Goal: Information Seeking & Learning: Learn about a topic

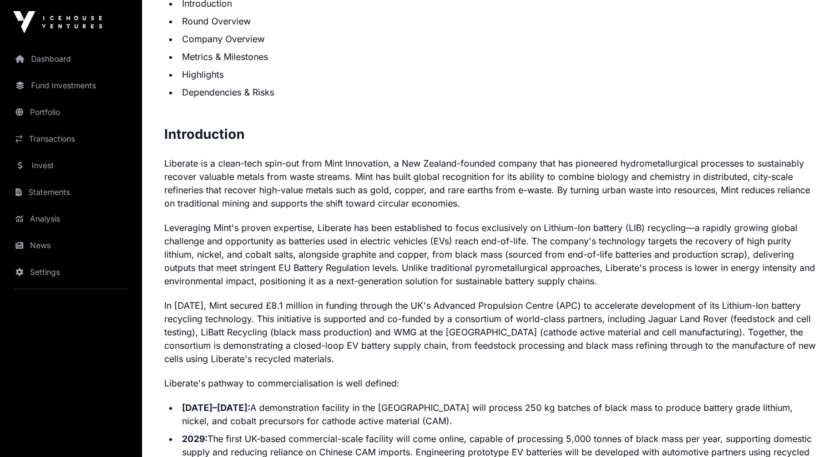
scroll to position [581, 0]
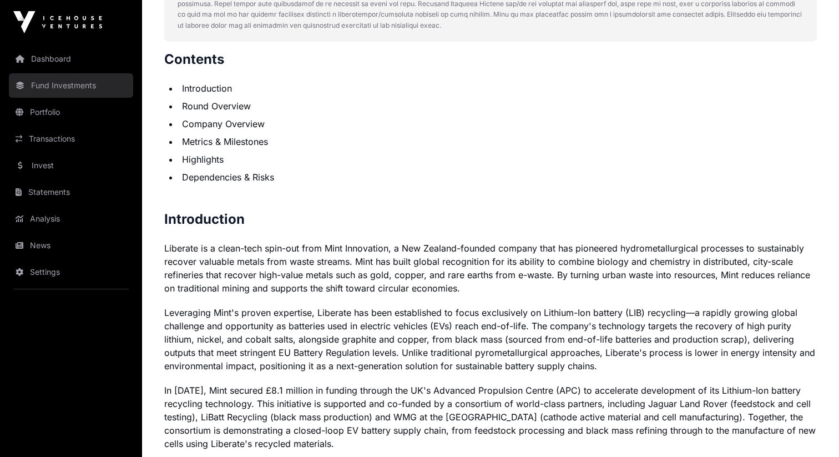
click at [60, 84] on link "Fund Investments" at bounding box center [71, 85] width 124 height 24
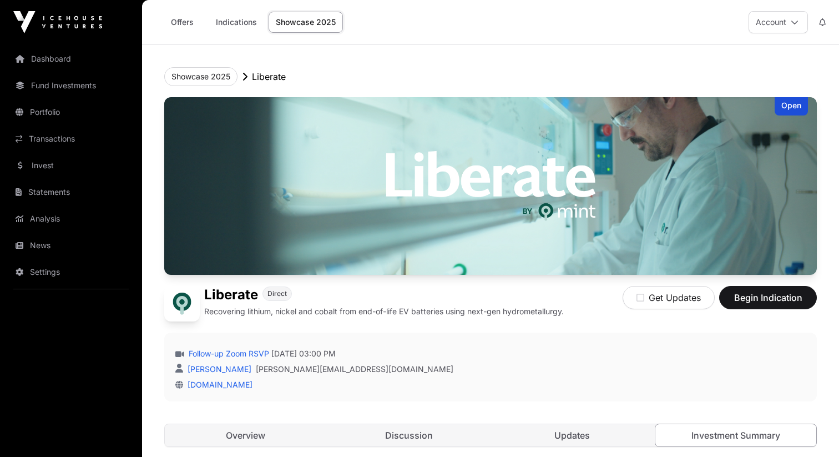
scroll to position [581, 0]
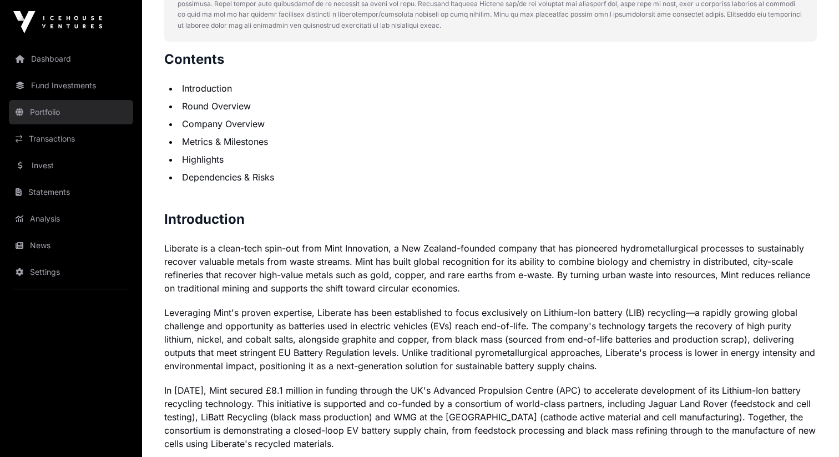
click at [58, 116] on link "Portfolio" at bounding box center [71, 112] width 124 height 24
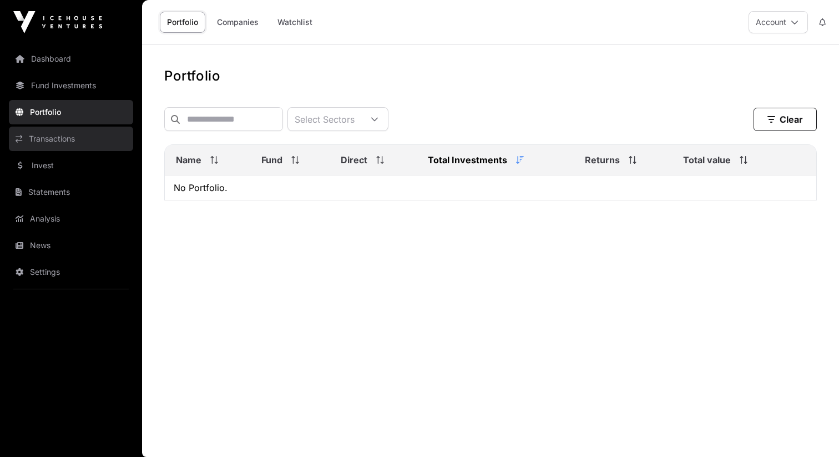
click at [78, 139] on link "Transactions" at bounding box center [71, 138] width 124 height 24
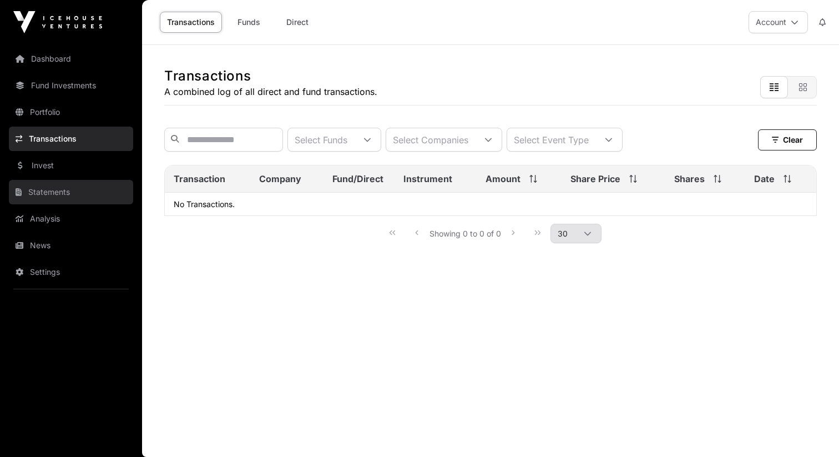
click at [74, 186] on link "Statements" at bounding box center [71, 192] width 124 height 24
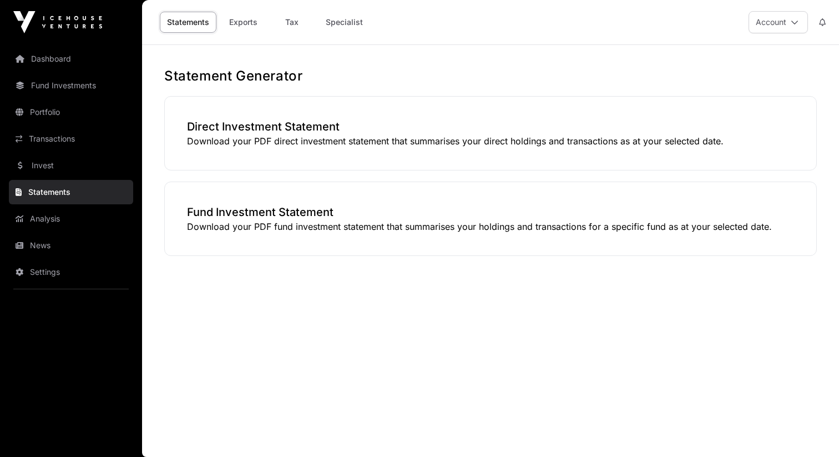
click at [65, 152] on nav "Dashboard Fund Investments Portfolio Transactions Invest Statements Analysis Ne…" at bounding box center [71, 245] width 142 height 403
click at [51, 128] on link "Transactions" at bounding box center [71, 138] width 124 height 24
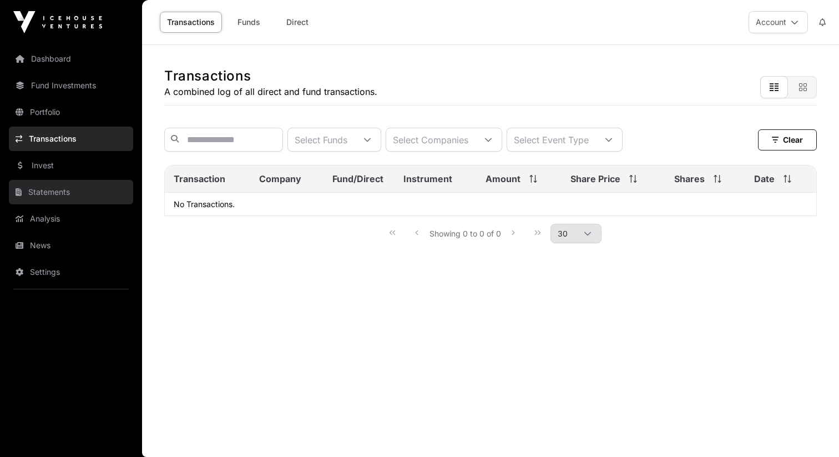
click at [64, 200] on link "Statements" at bounding box center [71, 192] width 124 height 24
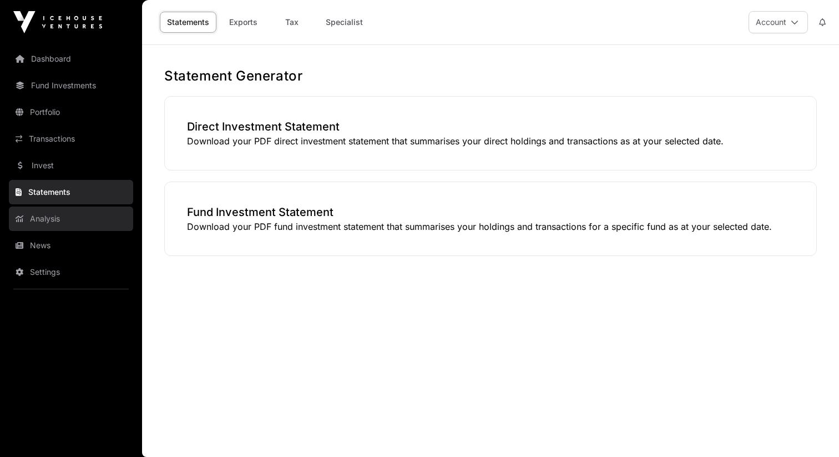
click at [70, 215] on link "Analysis" at bounding box center [71, 218] width 124 height 24
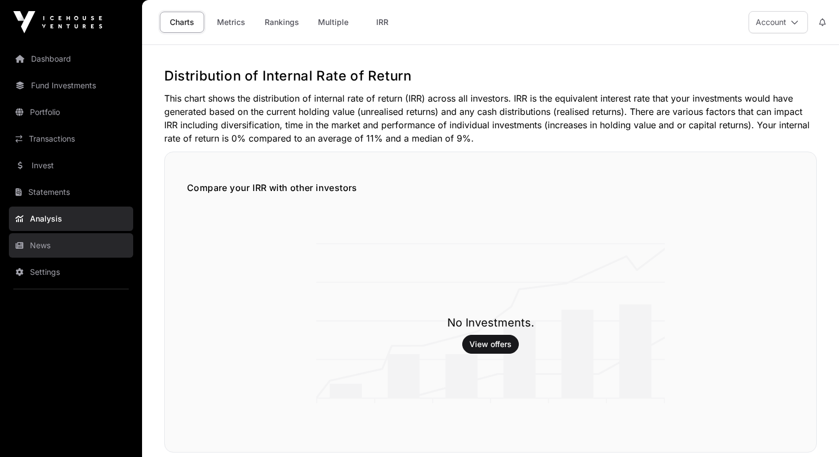
click at [77, 239] on link "News" at bounding box center [71, 245] width 124 height 24
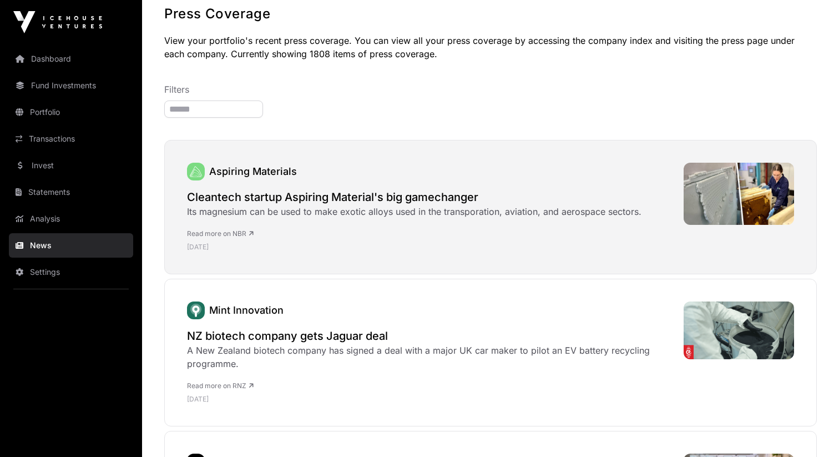
scroll to position [67, 0]
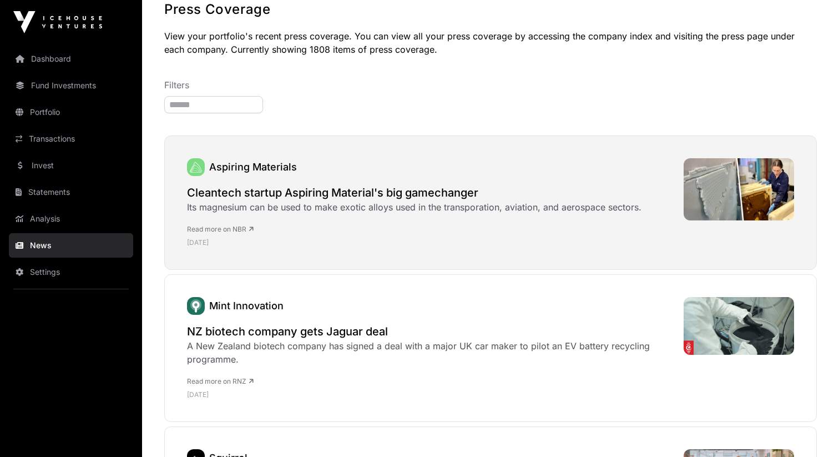
click at [280, 196] on h2 "Cleantech startup Aspiring Material's big gamechanger" at bounding box center [414, 193] width 454 height 16
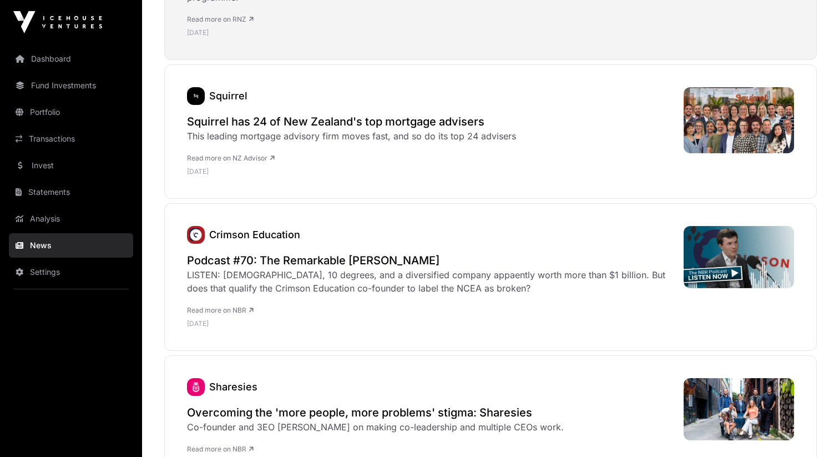
scroll to position [435, 0]
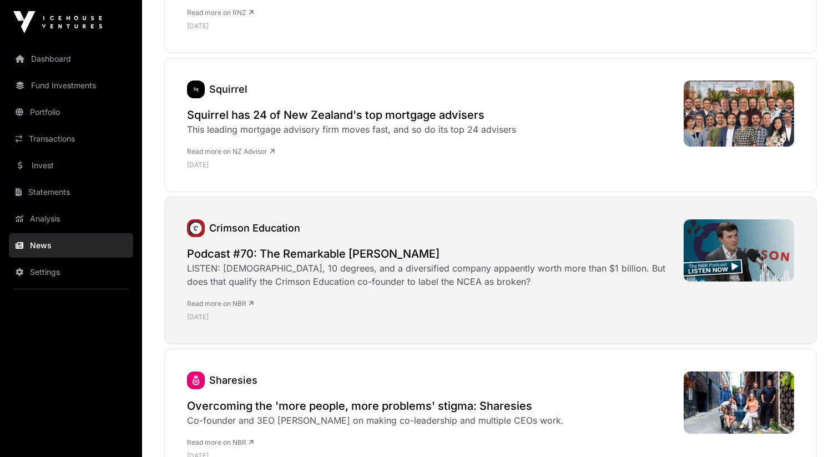
click at [291, 260] on h2 "Podcast #70: The Remarkable Jamie Beaton" at bounding box center [429, 254] width 485 height 16
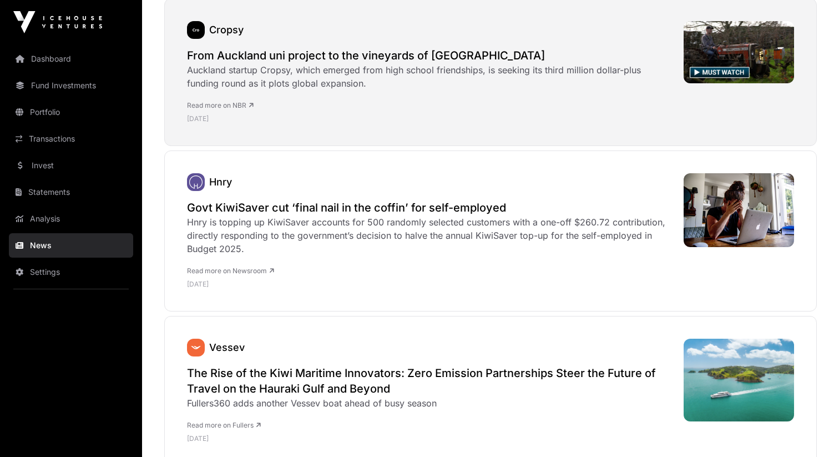
scroll to position [3267, 0]
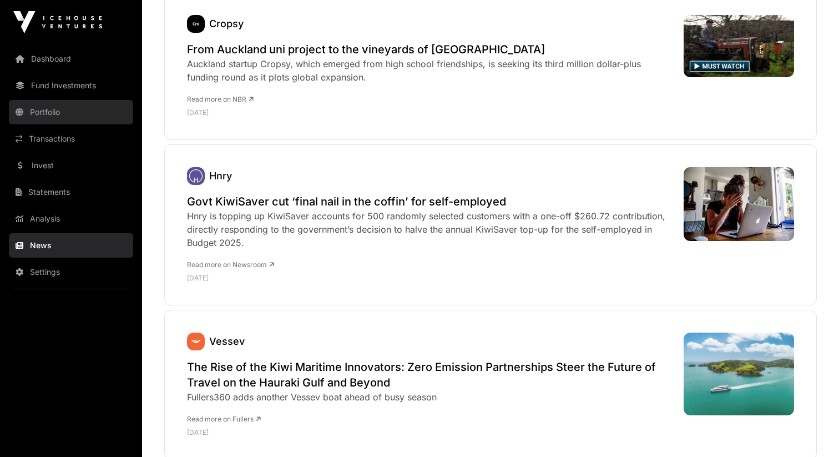
click at [45, 112] on link "Portfolio" at bounding box center [71, 112] width 124 height 24
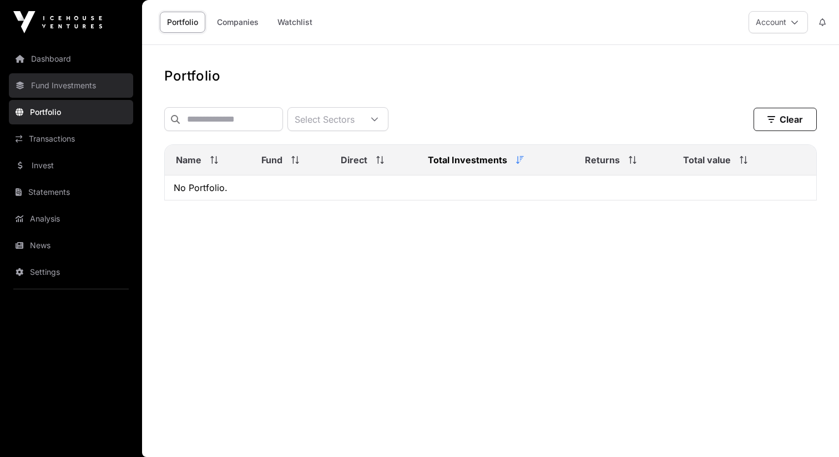
click at [49, 93] on link "Fund Investments" at bounding box center [71, 85] width 124 height 24
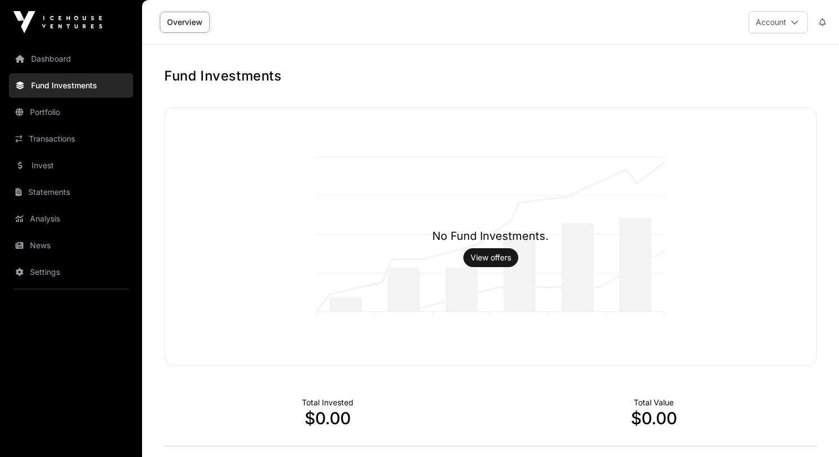
scroll to position [97, 0]
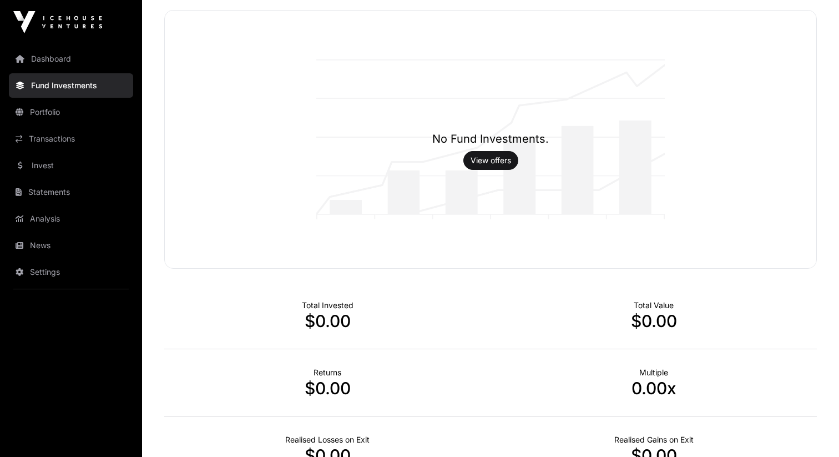
click at [498, 137] on h1 "No Fund Investments." at bounding box center [490, 139] width 116 height 16
click at [497, 156] on link "View offers" at bounding box center [490, 160] width 40 height 11
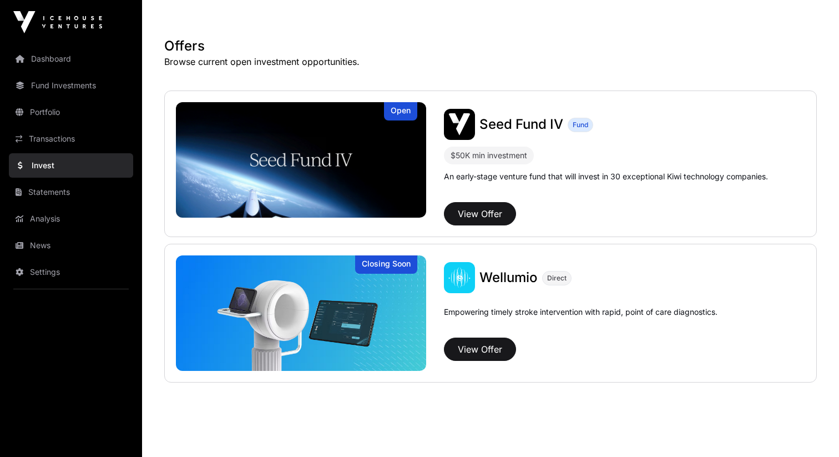
scroll to position [202, 0]
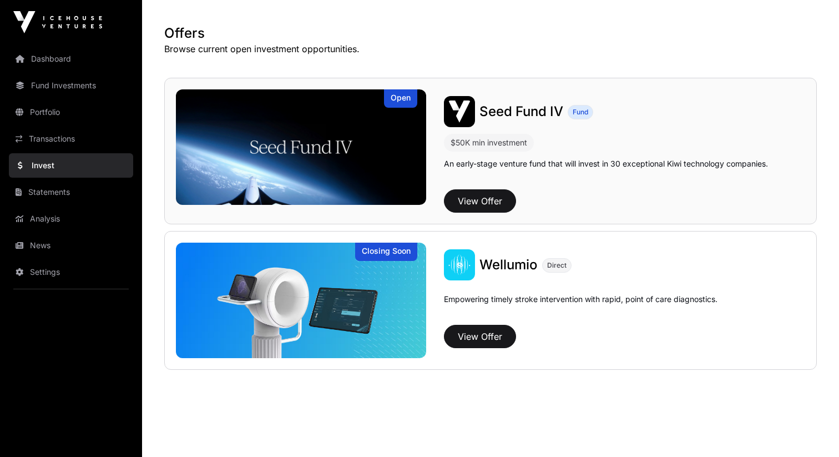
click at [350, 130] on img at bounding box center [301, 146] width 250 height 115
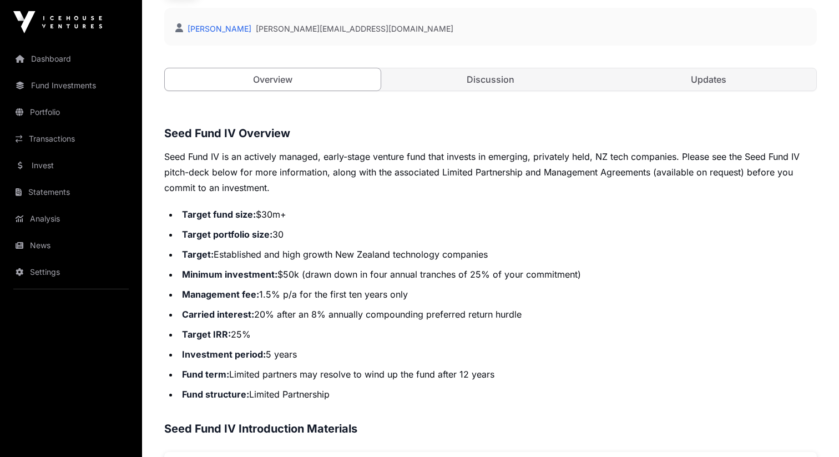
scroll to position [316, 0]
click at [463, 84] on link "Discussion" at bounding box center [491, 80] width 216 height 22
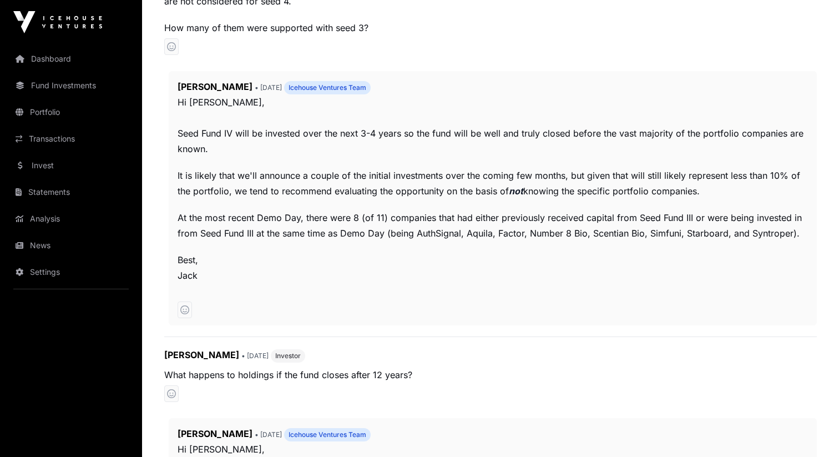
scroll to position [170, 0]
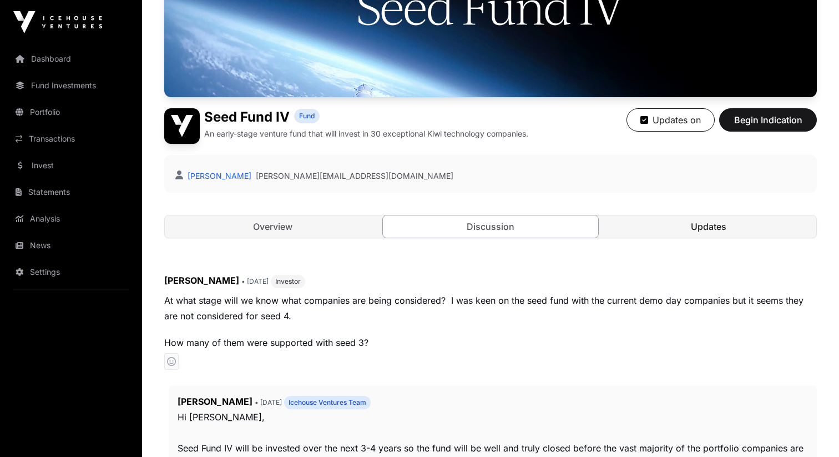
click at [668, 221] on link "Updates" at bounding box center [708, 226] width 216 height 22
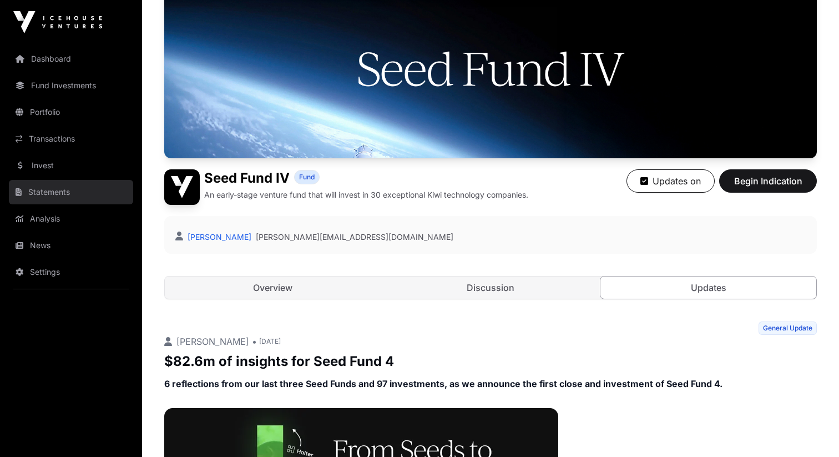
scroll to position [28, 0]
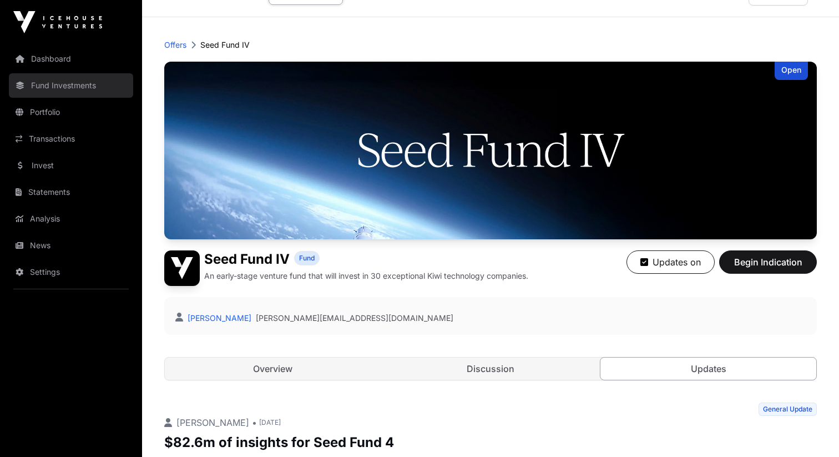
click at [43, 84] on link "Fund Investments" at bounding box center [71, 85] width 124 height 24
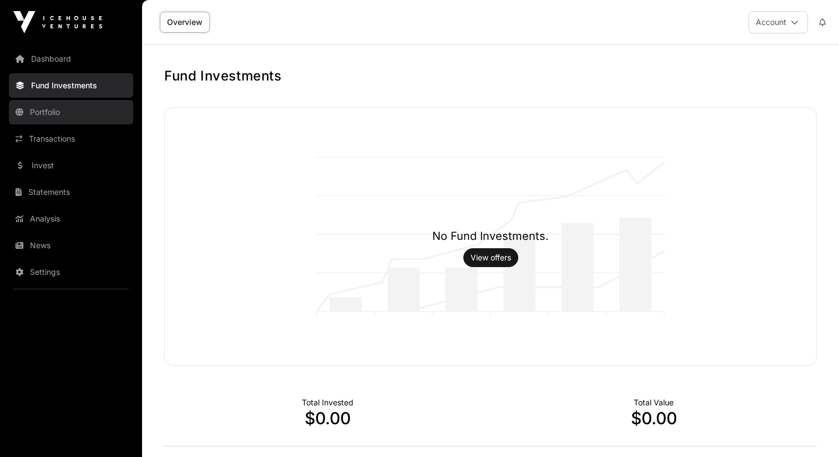
click at [58, 118] on link "Portfolio" at bounding box center [71, 112] width 124 height 24
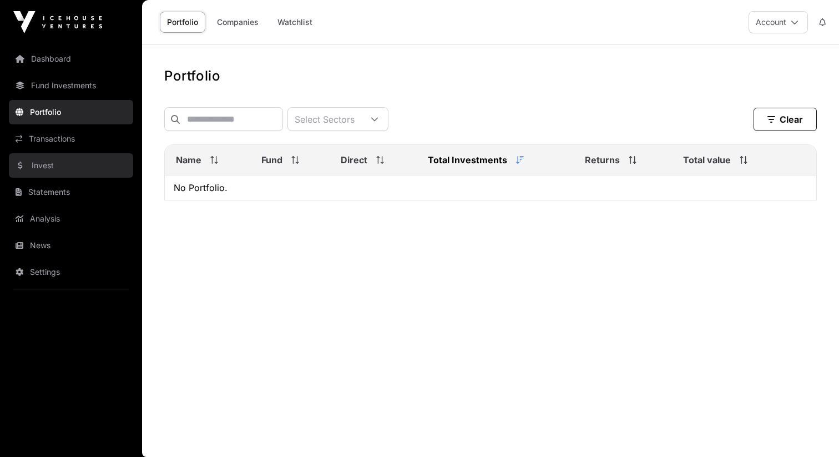
click at [63, 154] on link "Invest" at bounding box center [71, 165] width 124 height 24
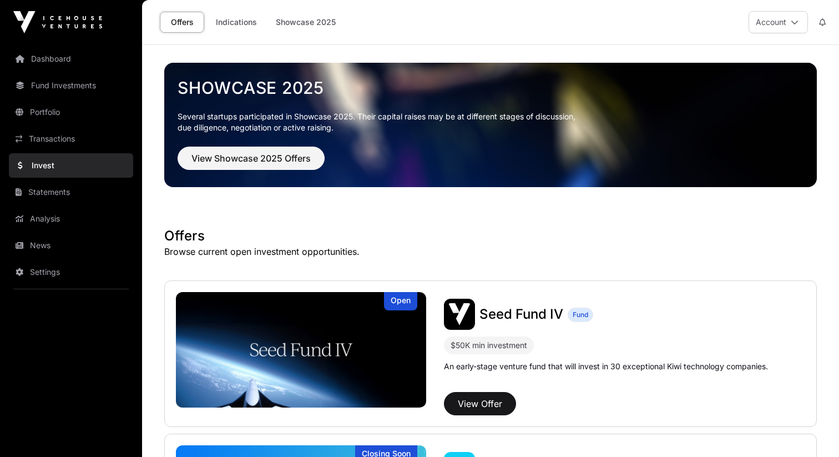
click at [272, 129] on p "Several startups participated in Showcase 2025. Their capital raises may be at …" at bounding box center [491, 122] width 626 height 22
click at [280, 148] on button "View Showcase 2025 Offers" at bounding box center [251, 157] width 147 height 23
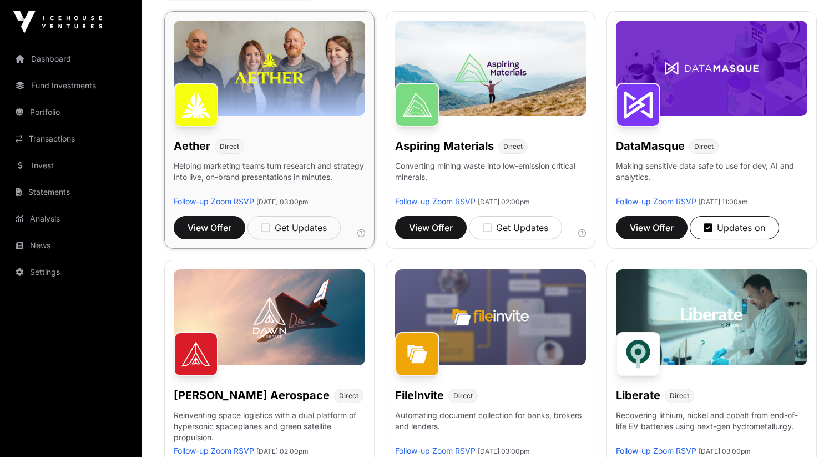
scroll to position [150, 0]
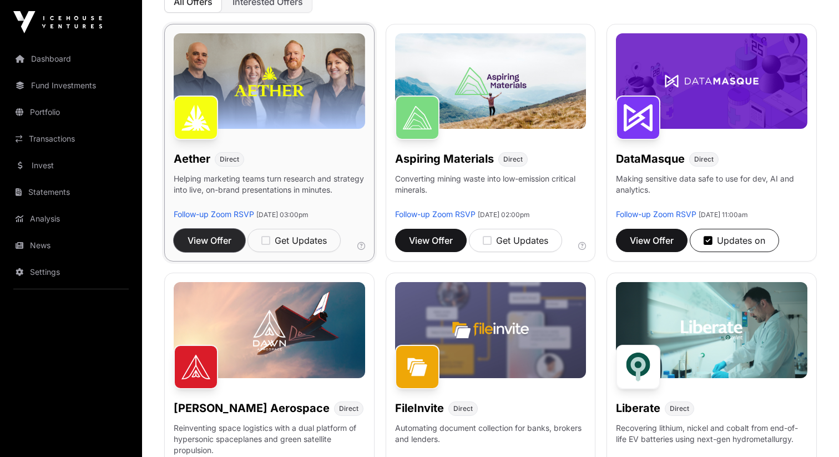
click at [216, 236] on span "View Offer" at bounding box center [210, 240] width 44 height 13
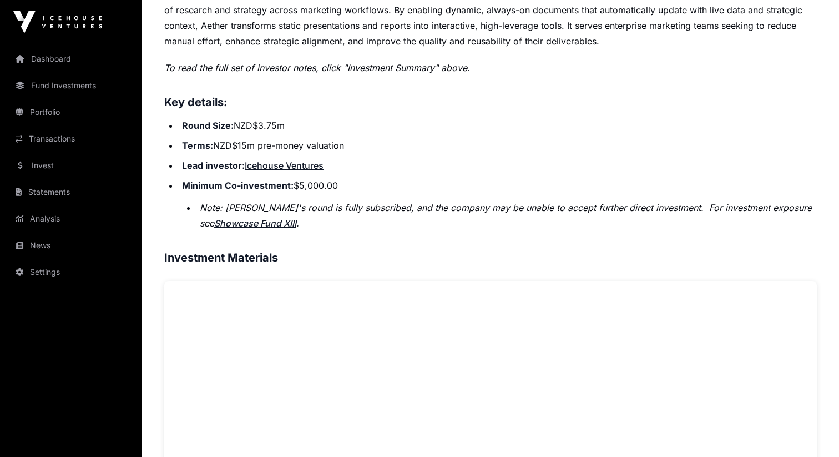
scroll to position [240, 0]
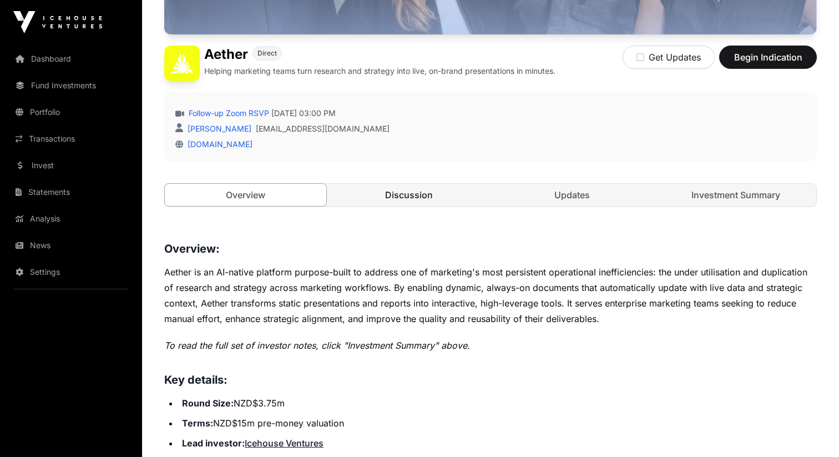
click at [437, 188] on link "Discussion" at bounding box center [408, 195] width 161 height 22
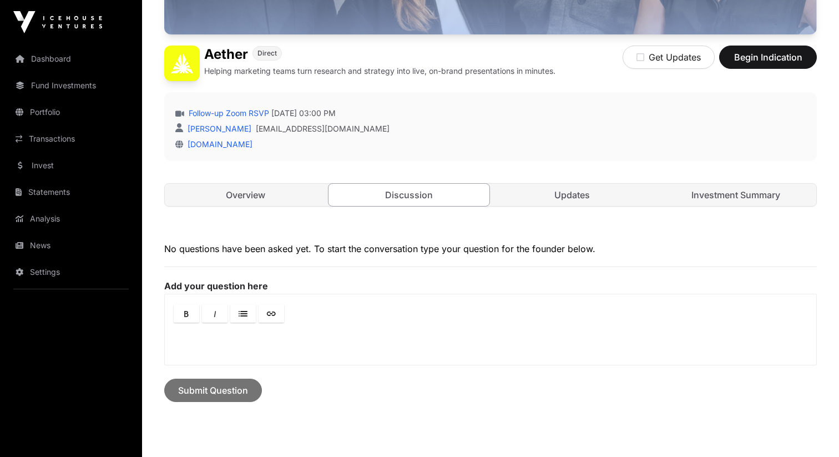
click at [546, 182] on div "Open Aether Direct Helping marketing teams turn research and strategy into live…" at bounding box center [490, 43] width 652 height 372
click at [554, 190] on link "Updates" at bounding box center [571, 195] width 161 height 22
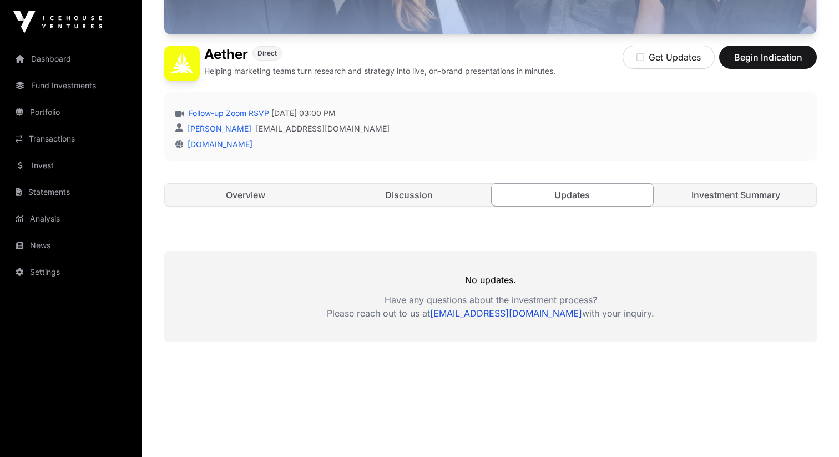
scroll to position [263, 0]
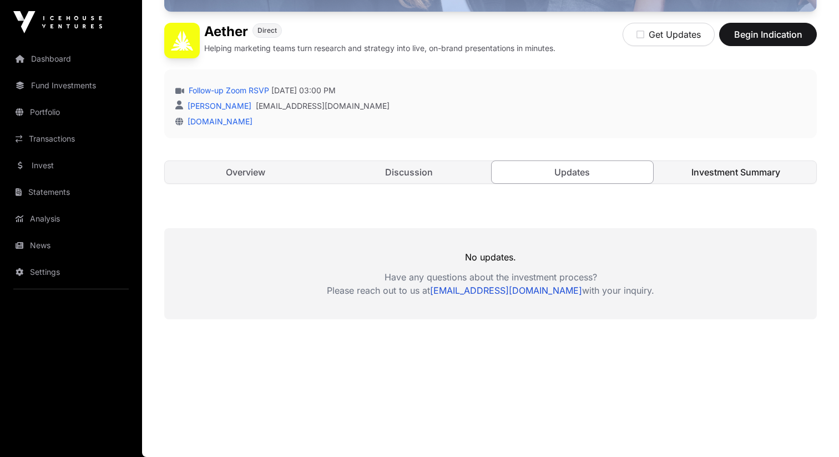
click at [705, 165] on link "Investment Summary" at bounding box center [735, 172] width 161 height 22
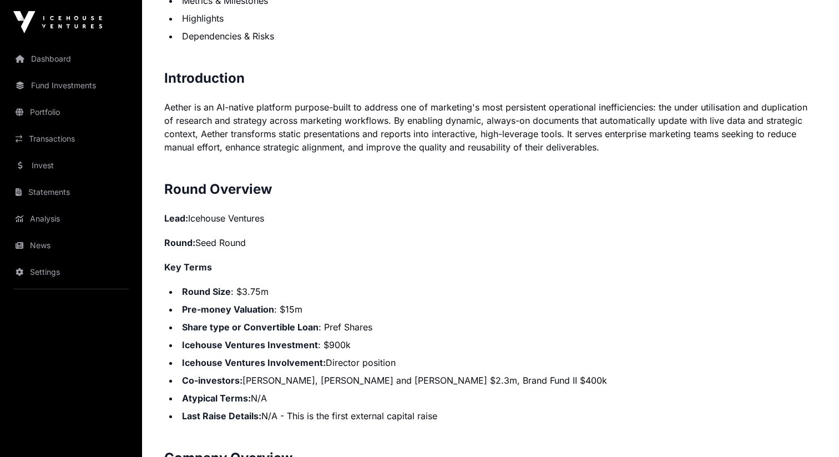
scroll to position [723, 0]
click at [411, 123] on p "Aether is an AI-native platform purpose-built to address one of marketing's mos…" at bounding box center [490, 125] width 652 height 53
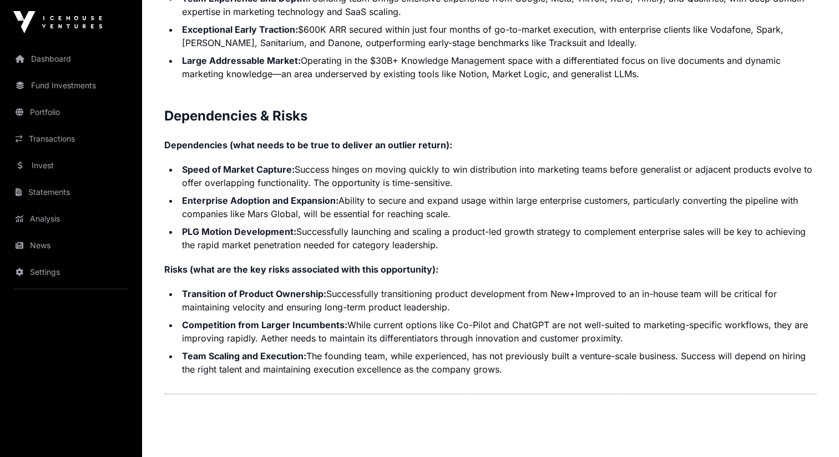
scroll to position [2267, 0]
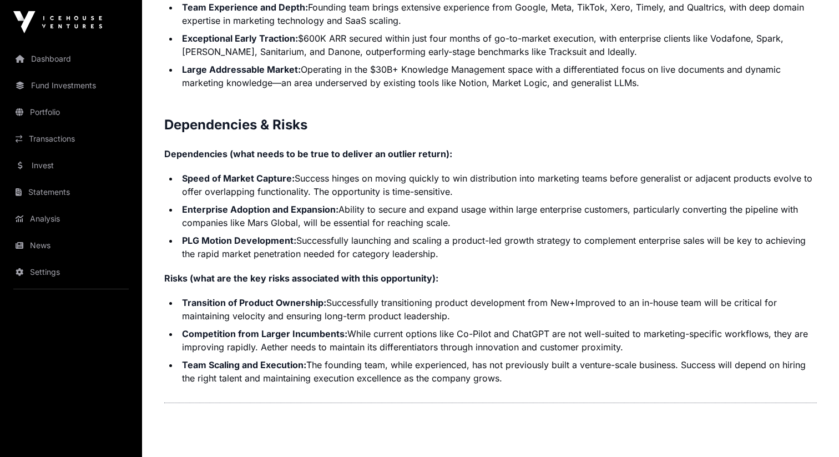
click at [486, 226] on li "Enterprise Adoption and Expansion: Ability to secure and expand usage within la…" at bounding box center [498, 215] width 638 height 27
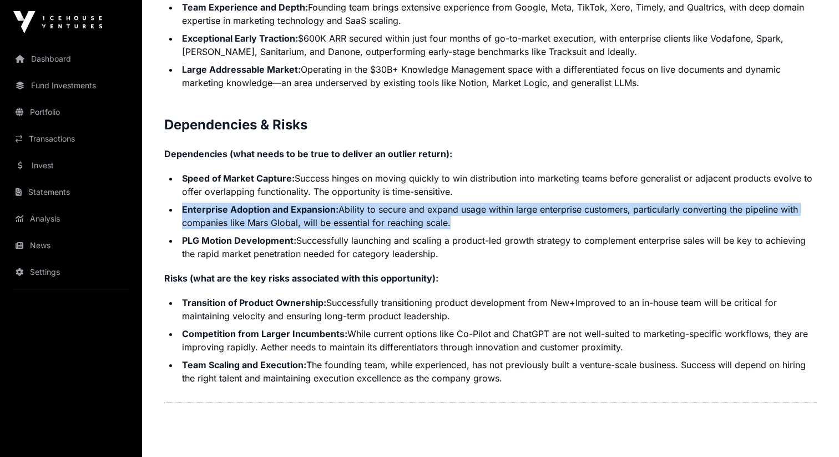
click at [510, 186] on li "Speed of Market Capture: Success hinges on moving quickly to win distribution i…" at bounding box center [498, 184] width 638 height 27
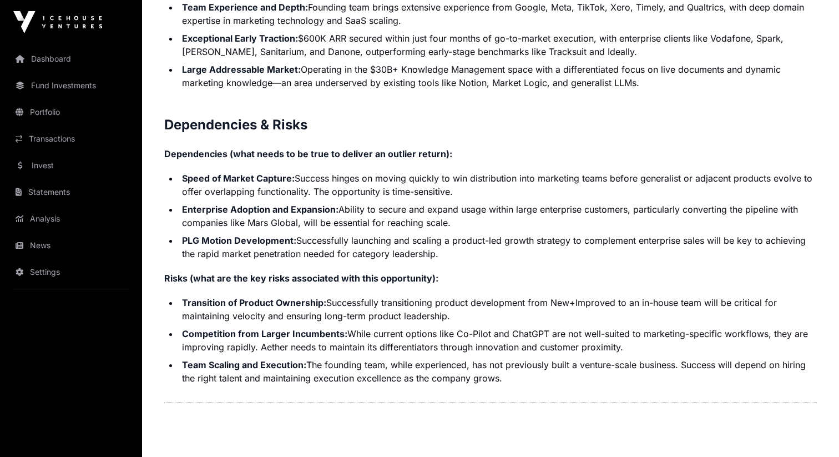
click at [510, 186] on li "Speed of Market Capture: Success hinges on moving quickly to win distribution i…" at bounding box center [498, 184] width 638 height 27
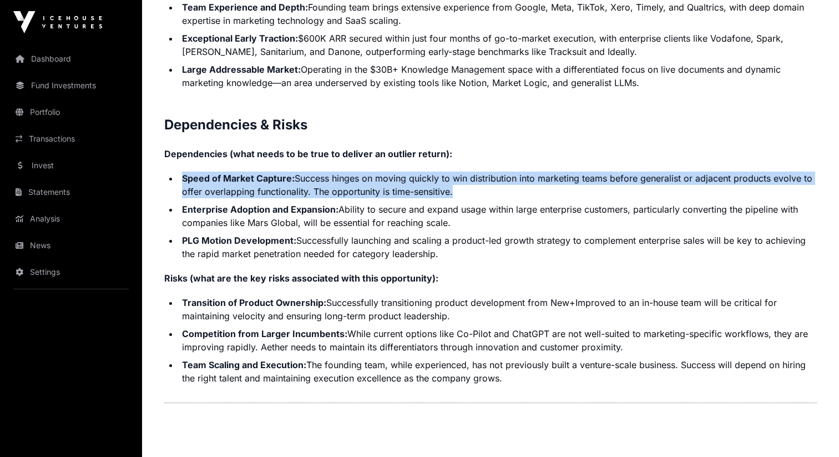
click at [517, 256] on li "PLG Motion Development: Successfully launching and scaling a product-led growth…" at bounding box center [498, 247] width 638 height 27
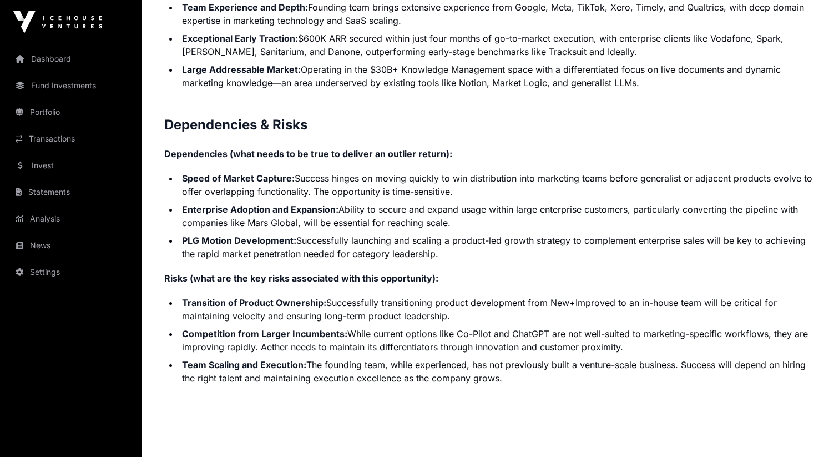
click at [517, 256] on li "PLG Motion Development: Successfully launching and scaling a product-led growth…" at bounding box center [498, 247] width 638 height 27
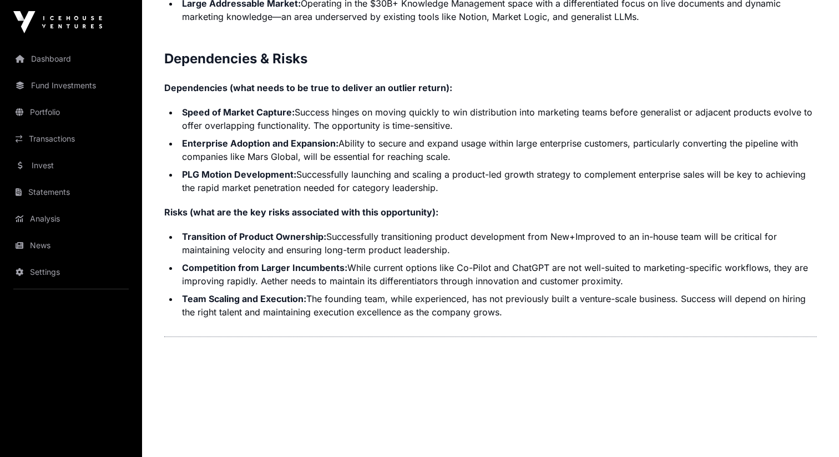
scroll to position [2334, 0]
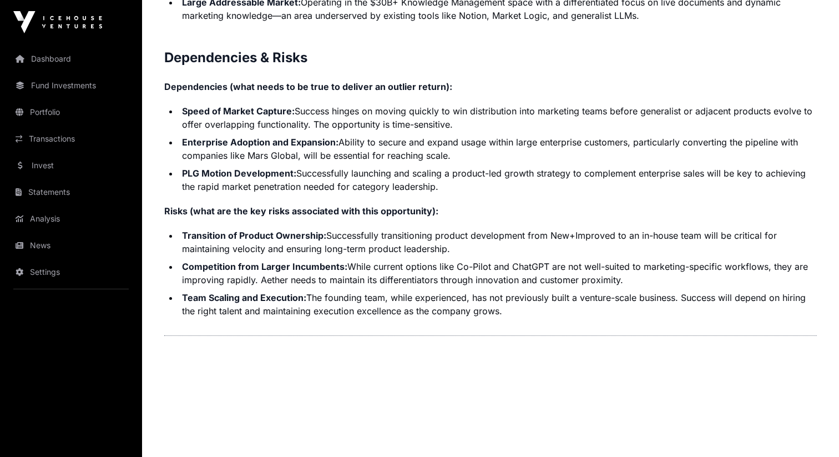
click at [537, 236] on li "Transition of Product Ownership: Successfully transitioning product development…" at bounding box center [498, 242] width 638 height 27
click at [389, 237] on li "Transition of Product Ownership: Successfully transitioning product development…" at bounding box center [498, 242] width 638 height 27
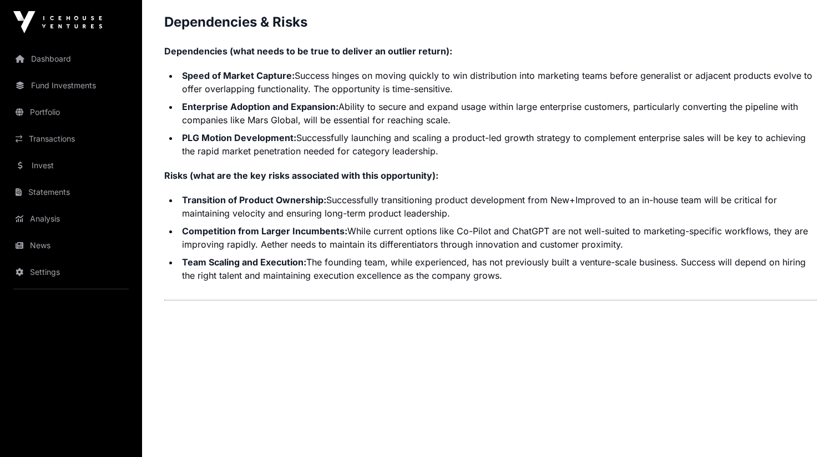
scroll to position [2379, 0]
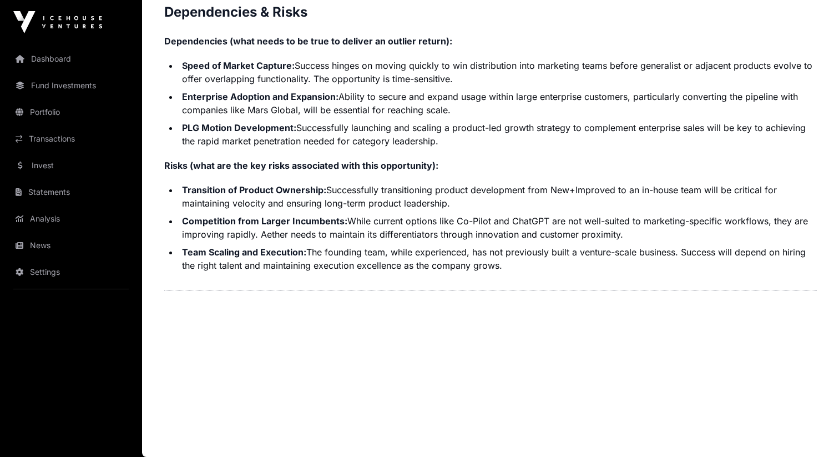
click at [475, 247] on li "Team Scaling and Execution: The founding team, while experienced, has not previ…" at bounding box center [498, 258] width 638 height 27
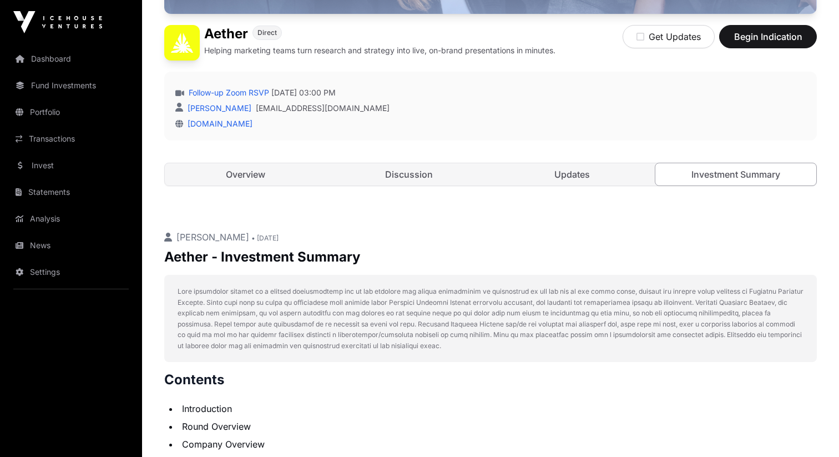
scroll to position [0, 0]
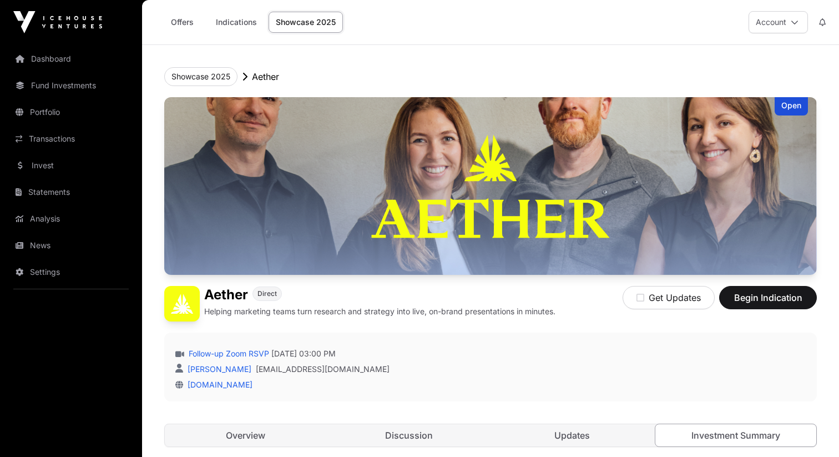
click at [624, 149] on img at bounding box center [490, 186] width 652 height 178
